Goal: Task Accomplishment & Management: Manage account settings

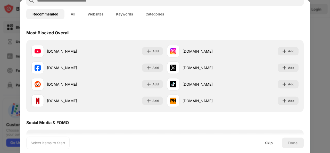
scroll to position [31, 0]
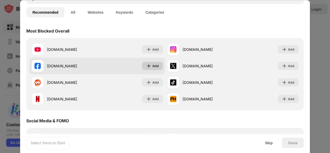
click at [150, 64] on div "Add" at bounding box center [152, 66] width 21 height 8
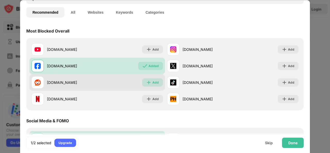
click at [149, 81] on img at bounding box center [148, 82] width 5 height 5
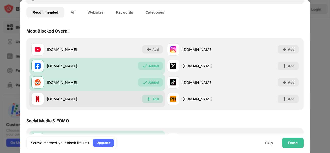
click at [152, 99] on div "Add" at bounding box center [155, 98] width 6 height 5
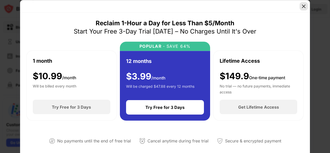
click at [304, 4] on img at bounding box center [303, 6] width 5 height 5
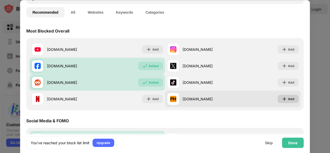
click at [288, 97] on div "Add" at bounding box center [291, 98] width 6 height 5
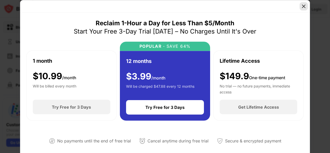
click at [303, 4] on img at bounding box center [303, 6] width 5 height 5
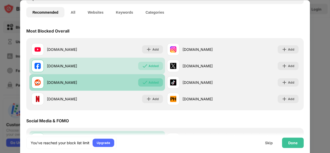
click at [146, 81] on div "Added" at bounding box center [150, 82] width 25 height 8
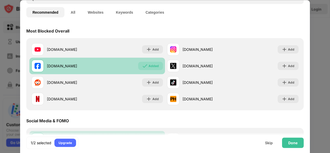
click at [151, 67] on div "Added" at bounding box center [153, 65] width 10 height 5
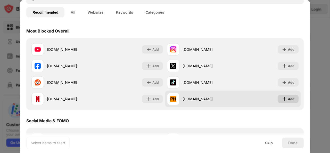
click at [282, 97] on img at bounding box center [284, 98] width 5 height 5
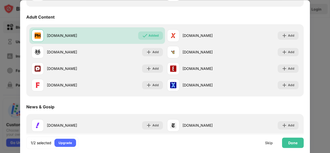
scroll to position [215, 0]
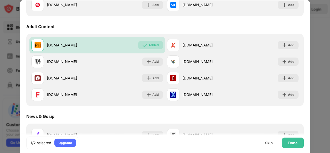
click at [45, 26] on div "Adult Content" at bounding box center [40, 26] width 28 height 5
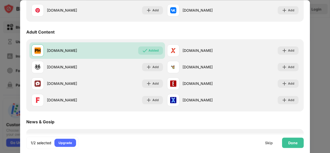
scroll to position [0, 0]
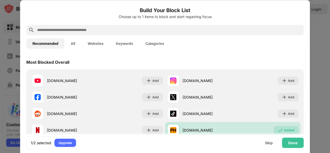
click at [154, 41] on button "Categories" at bounding box center [154, 43] width 31 height 10
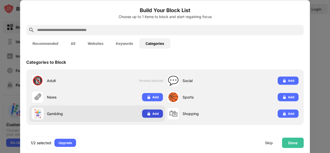
click at [156, 112] on div "Add" at bounding box center [155, 113] width 6 height 5
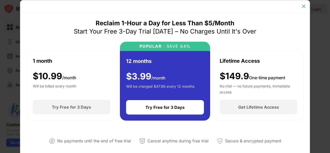
click at [301, 4] on img at bounding box center [303, 6] width 5 height 5
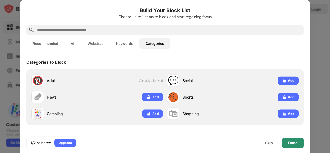
click at [290, 143] on div "Done" at bounding box center [292, 142] width 9 height 4
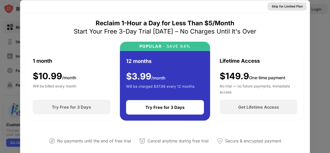
click at [291, 7] on div "Skip for Limited Plan" at bounding box center [287, 6] width 31 height 5
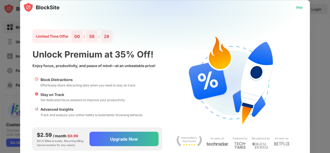
click at [300, 7] on div "Skip" at bounding box center [299, 7] width 7 height 5
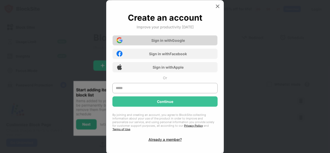
click at [175, 43] on div "Sign in with Google" at bounding box center [168, 40] width 34 height 4
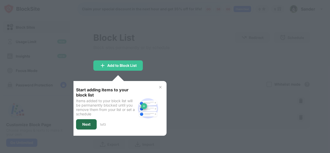
click at [92, 122] on div "Next" at bounding box center [86, 124] width 21 height 10
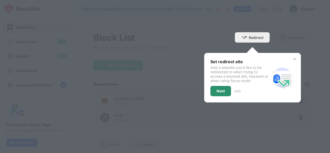
click at [223, 88] on div "Next" at bounding box center [220, 91] width 21 height 10
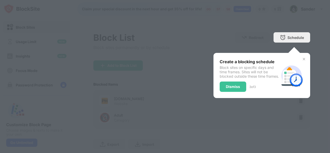
click at [226, 89] on div "Dismiss" at bounding box center [233, 87] width 14 height 4
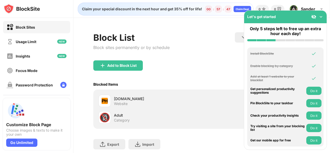
click at [321, 18] on img at bounding box center [320, 16] width 5 height 5
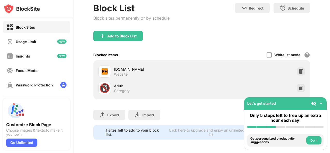
scroll to position [34, 0]
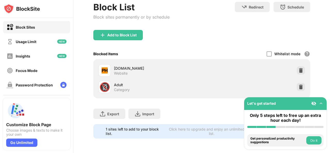
drag, startPoint x: 330, startPoint y: 27, endPoint x: 330, endPoint y: 55, distance: 28.4
click at [330, 55] on div "Claim your special discount in the next hour and get 35% off for life! 00 : 57 …" at bounding box center [201, 76] width 256 height 153
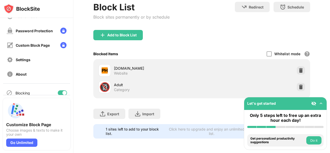
scroll to position [55, 0]
click at [33, 59] on div "Settings" at bounding box center [36, 59] width 67 height 12
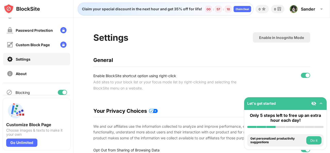
drag, startPoint x: 330, startPoint y: 28, endPoint x: 330, endPoint y: -18, distance: 45.4
click at [330, 0] on html "Block Sites Usage Limit Insights Focus Mode Password Protection Custom Block Pa…" at bounding box center [165, 76] width 330 height 153
